Goal: Navigation & Orientation: Understand site structure

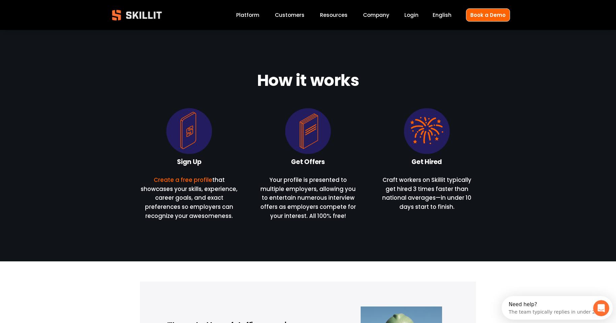
scroll to position [235, 0]
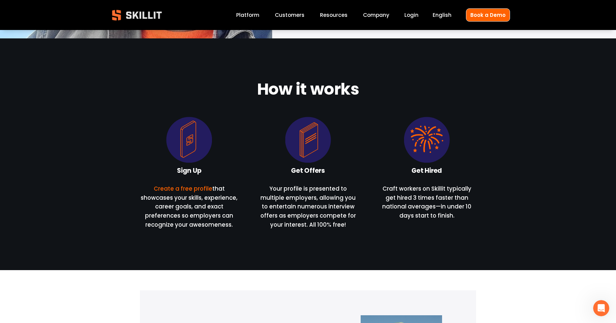
click at [246, 16] on link "Platform" at bounding box center [247, 14] width 23 height 9
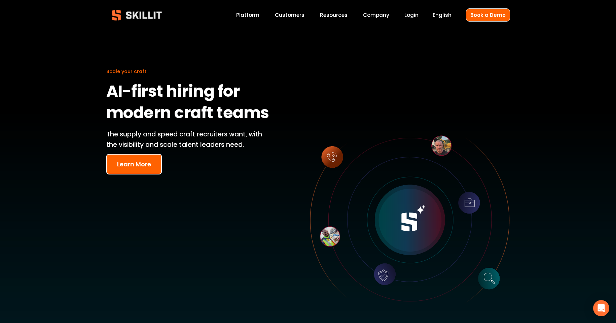
click at [303, 10] on link "Customers" at bounding box center [290, 14] width 30 height 9
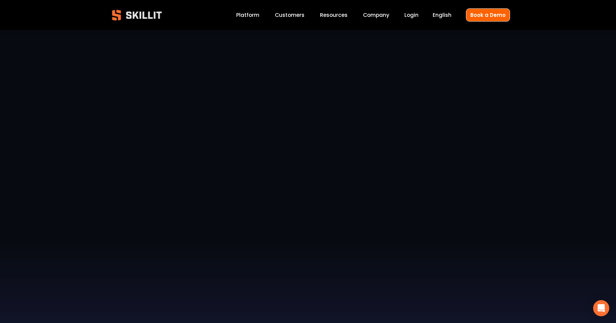
click at [378, 15] on link "Company" at bounding box center [376, 14] width 26 height 9
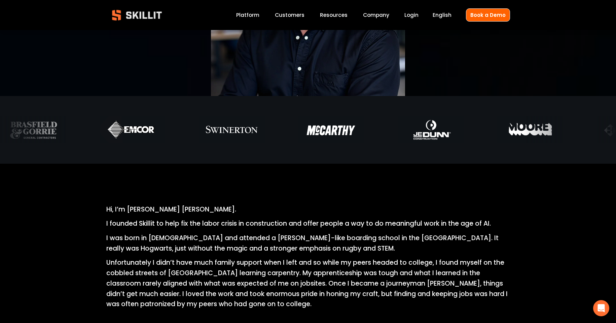
scroll to position [235, 0]
